Goal: Information Seeking & Learning: Check status

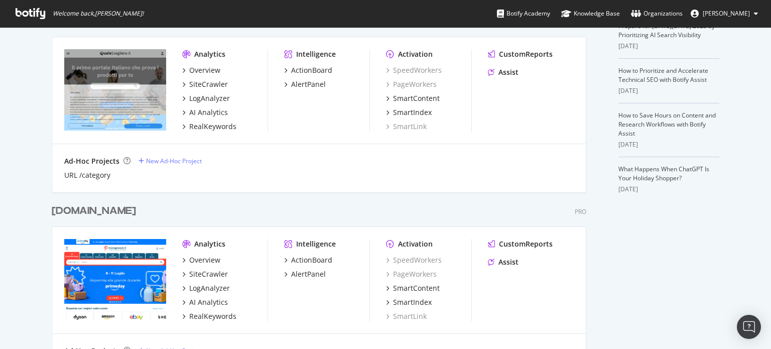
scroll to position [301, 0]
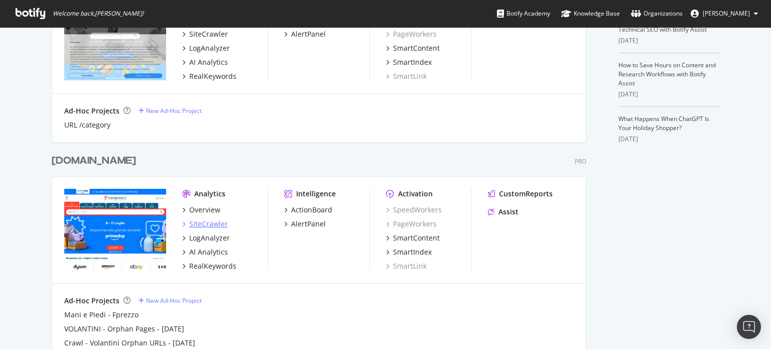
click at [202, 221] on div "SiteCrawler" at bounding box center [208, 224] width 39 height 10
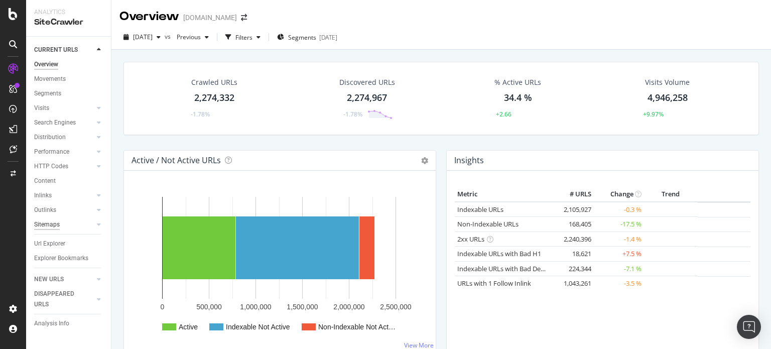
click at [56, 224] on div "Sitemaps" at bounding box center [47, 224] width 26 height 11
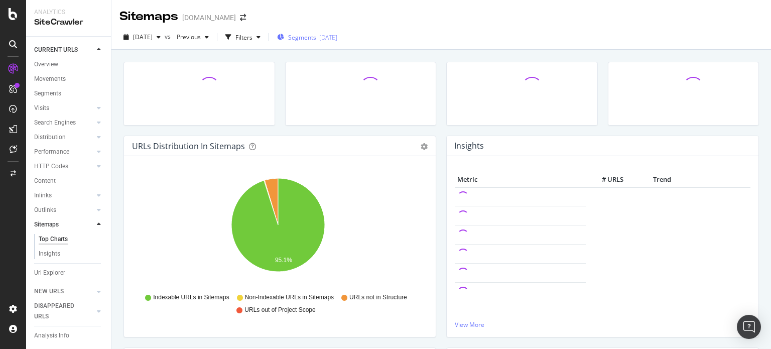
click at [337, 38] on div "[DATE]" at bounding box center [328, 37] width 18 height 9
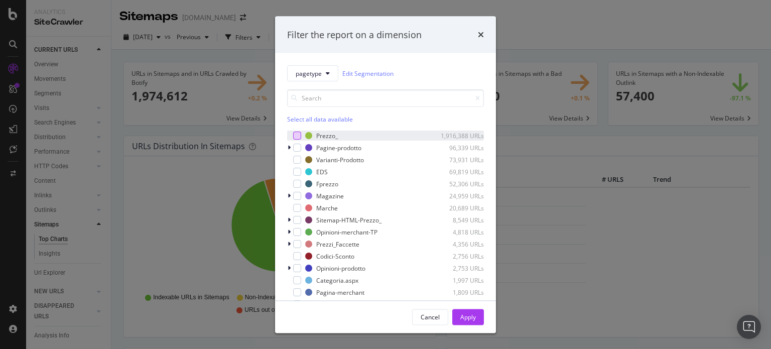
click at [295, 134] on div "modal" at bounding box center [297, 136] width 8 height 8
click at [465, 315] on div "Apply" at bounding box center [468, 316] width 16 height 9
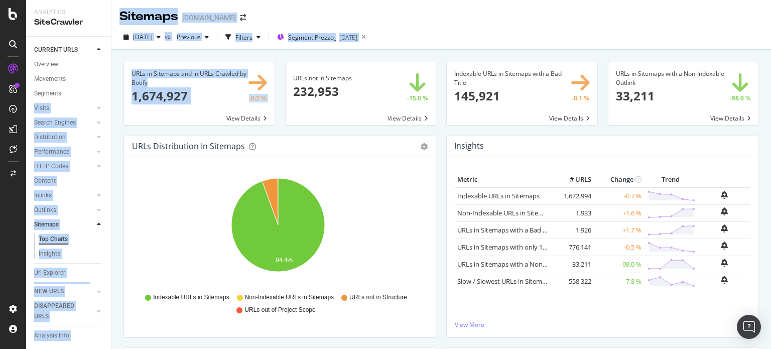
drag, startPoint x: 202, startPoint y: 129, endPoint x: 107, endPoint y: 91, distance: 102.1
click at [107, 91] on div "Analytics SiteCrawler CURRENT URLS Overview Movements Segments Visits Analysis …" at bounding box center [398, 174] width 745 height 349
click at [219, 130] on div "URLs in Sitemaps and in URLs Crawled by Botify 1,674,927 -0.7 % View Details" at bounding box center [199, 99] width 162 height 74
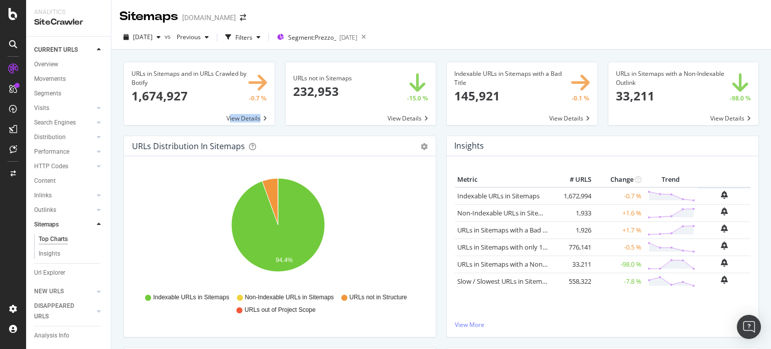
drag, startPoint x: 227, startPoint y: 129, endPoint x: 129, endPoint y: 92, distance: 105.2
click at [129, 92] on div "URLs in Sitemaps and in URLs Crawled by Botify 1,674,927 -0.7 % View Details" at bounding box center [199, 99] width 162 height 74
drag, startPoint x: 205, startPoint y: 131, endPoint x: 117, endPoint y: 84, distance: 99.1
click at [117, 84] on div "URLs in Sitemaps and in URLs Crawled by Botify 1,674,927 -0.7 % View Details UR…" at bounding box center [441, 224] width 660 height 349
copy div "by Botify 1,674,927 -0.7 %"
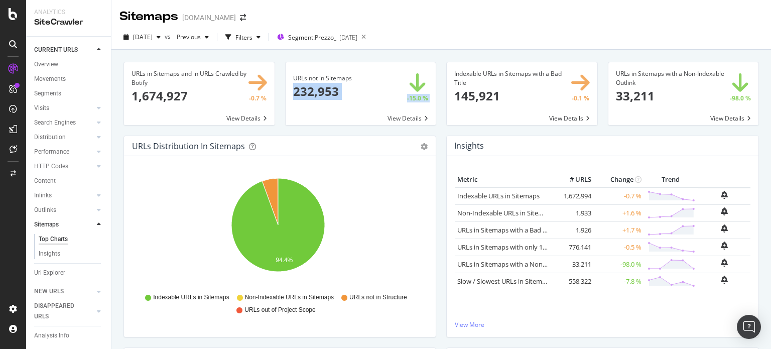
drag, startPoint x: 365, startPoint y: 132, endPoint x: 281, endPoint y: 84, distance: 96.9
click at [281, 84] on div "URLs not in Sitemaps 232,953 -15.0 % View Details" at bounding box center [361, 99] width 162 height 74
copy div "232,953 -15.0 %"
click at [410, 117] on span at bounding box center [361, 93] width 151 height 63
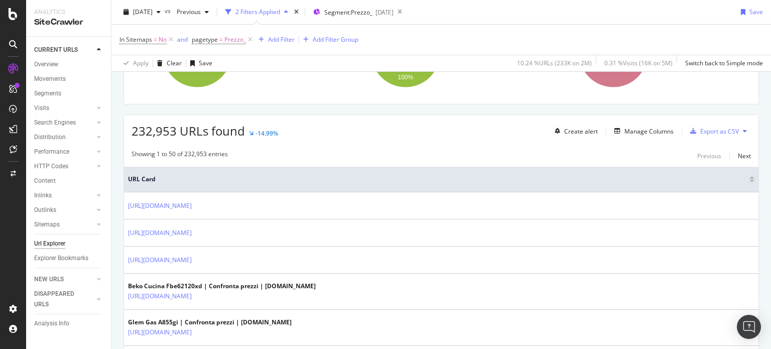
scroll to position [251, 0]
